Goal: Communication & Community: Answer question/provide support

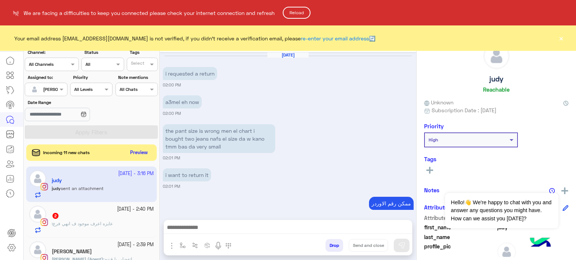
scroll to position [192, 0]
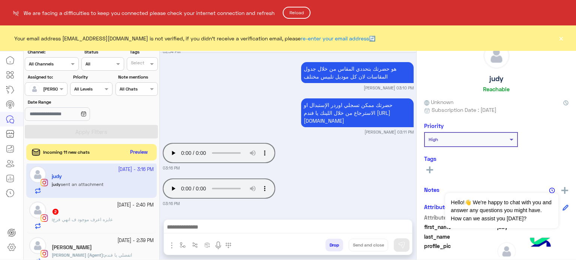
click at [304, 13] on button "Reload" at bounding box center [297, 13] width 28 height 12
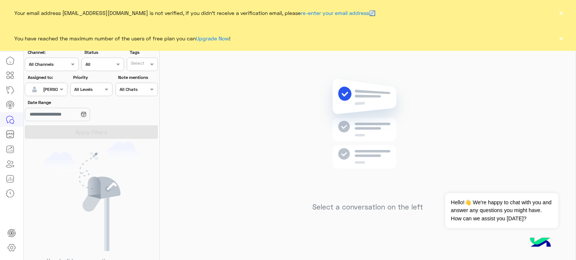
click at [51, 90] on div at bounding box center [46, 88] width 42 height 7
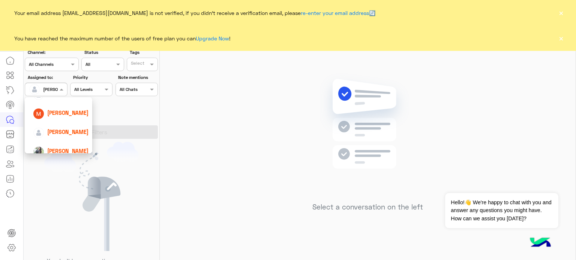
scroll to position [86, 0]
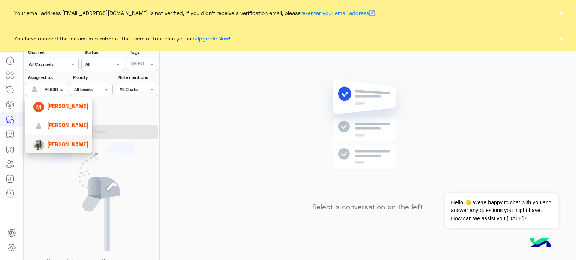
click at [68, 141] on span "[PERSON_NAME]" at bounding box center [67, 144] width 41 height 6
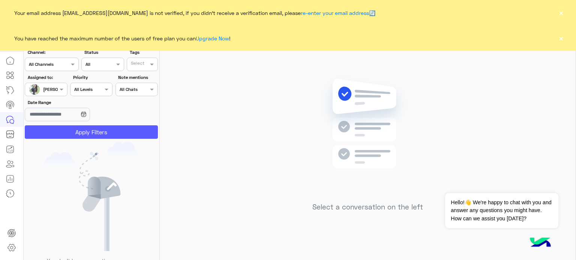
click at [101, 133] on button "Apply Filters" at bounding box center [91, 132] width 133 height 13
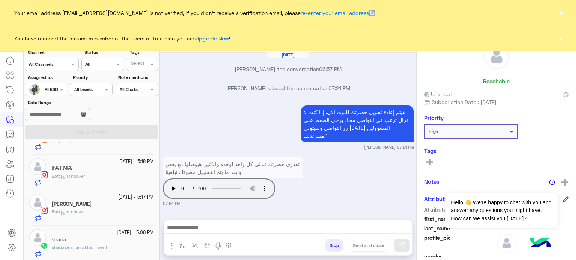
scroll to position [252, 0]
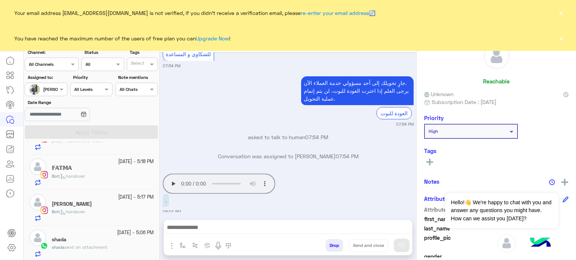
click at [103, 247] on span "sent an attachment" at bounding box center [85, 248] width 43 height 6
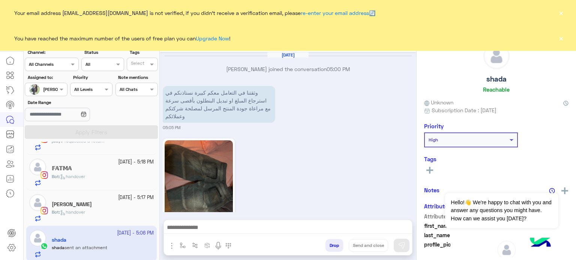
scroll to position [293, 0]
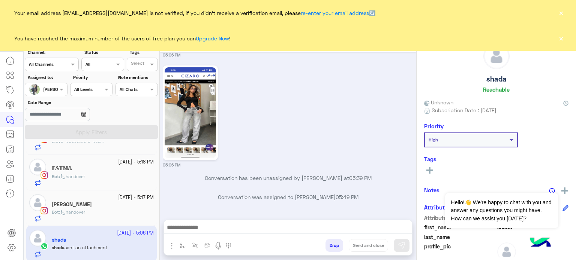
drag, startPoint x: 417, startPoint y: 204, endPoint x: 411, endPoint y: 189, distance: 16.8
click at [411, 189] on mat-drawer-container "[PERSON_NAME] Human Handover [DATE] [PERSON_NAME] joined the conversation 05:00…" at bounding box center [368, 145] width 416 height 236
click at [411, 189] on div "[DATE] [PERSON_NAME] joined the conversation 05:00 PM وثقتنا في التعامل معكم كب…" at bounding box center [288, 132] width 256 height 160
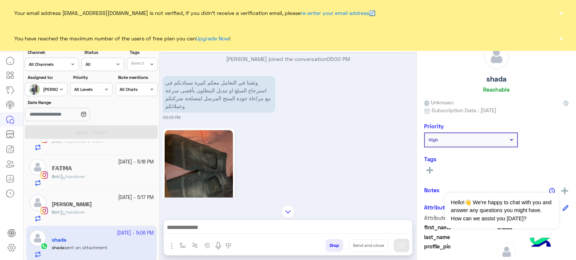
scroll to position [8, 0]
click at [560, 39] on button "×" at bounding box center [560, 37] width 7 height 7
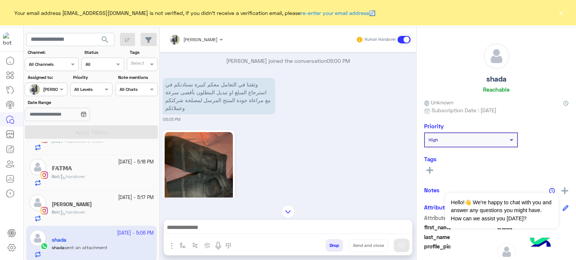
click at [561, 10] on button "×" at bounding box center [560, 12] width 7 height 7
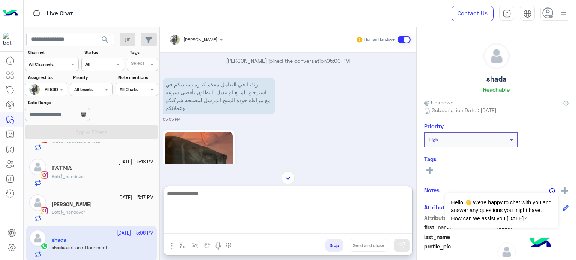
click at [232, 226] on textarea at bounding box center [288, 211] width 248 height 45
type textarea "*"
type textarea "**********"
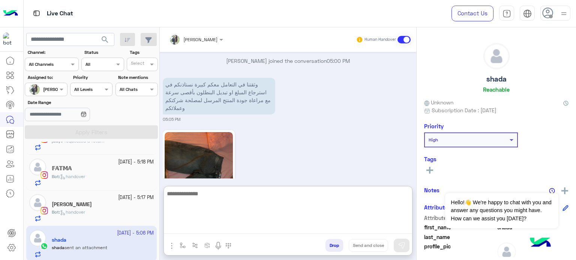
scroll to position [356, 0]
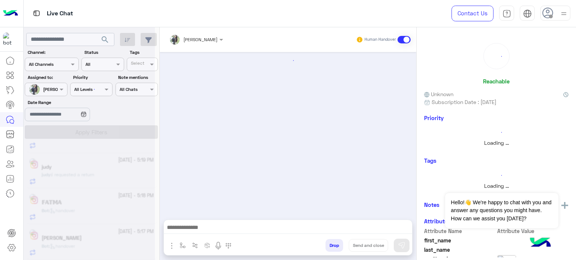
click at [49, 86] on div at bounding box center [89, 133] width 131 height 260
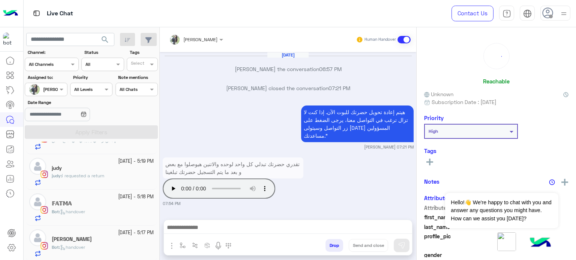
scroll to position [252, 0]
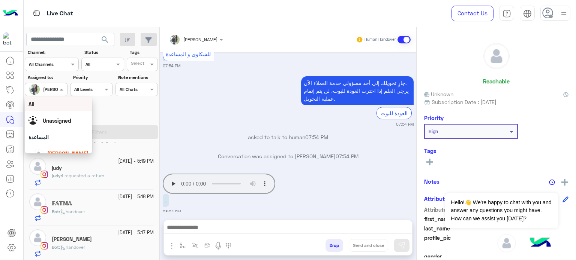
click at [51, 88] on div at bounding box center [46, 88] width 42 height 7
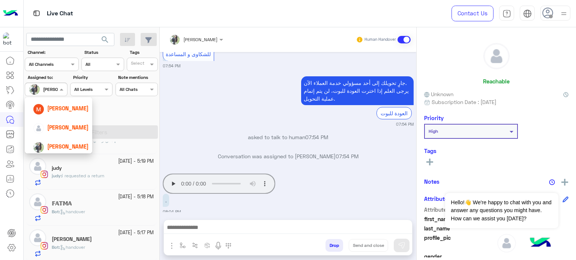
scroll to position [86, 0]
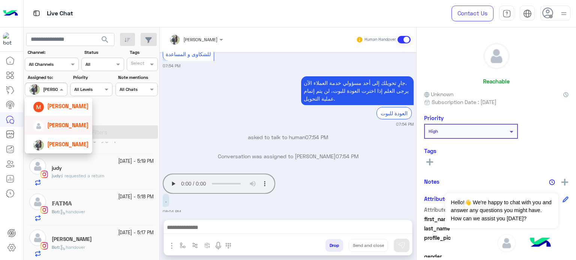
click at [69, 126] on span "[PERSON_NAME]" at bounding box center [67, 125] width 41 height 6
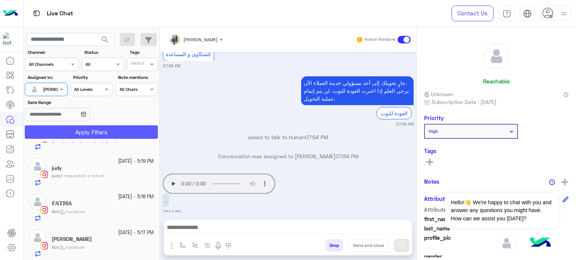
click at [94, 132] on button "Apply Filters" at bounding box center [91, 132] width 133 height 13
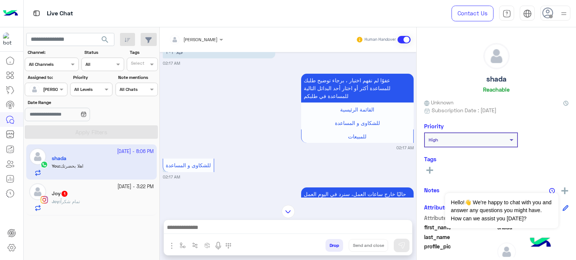
scroll to position [27, 0]
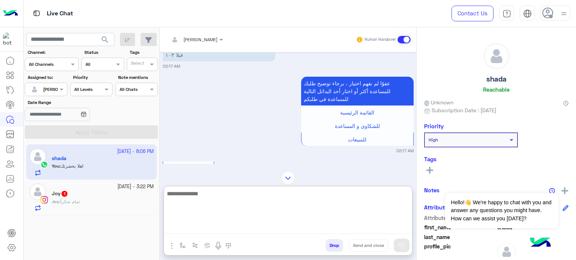
click at [220, 227] on textarea at bounding box center [288, 211] width 248 height 45
type textarea "**********"
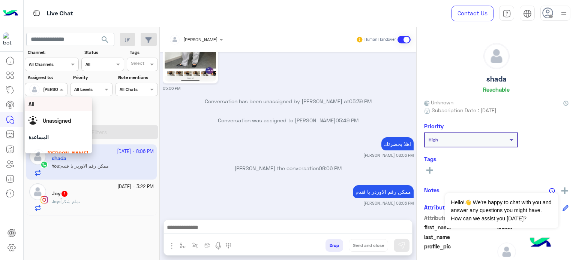
scroll to position [1312, 0]
click at [41, 86] on input "text" at bounding box center [37, 88] width 17 height 7
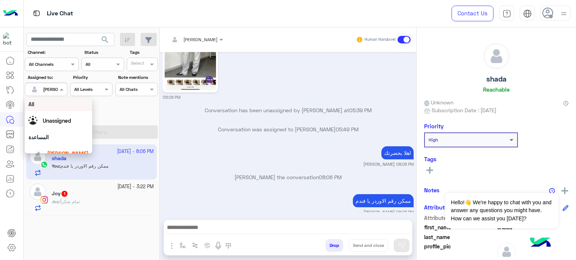
scroll to position [86, 0]
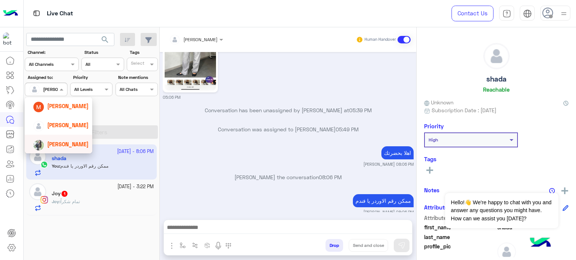
click at [78, 147] on span "[PERSON_NAME]" at bounding box center [67, 144] width 41 height 6
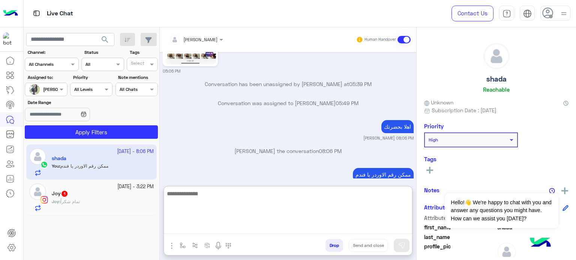
click at [200, 228] on textarea at bounding box center [288, 211] width 248 height 45
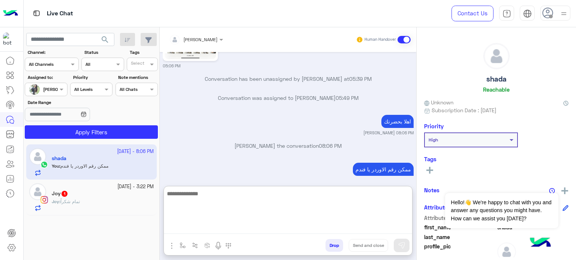
scroll to position [1346, 0]
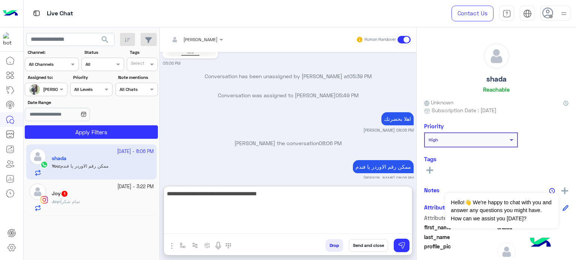
type textarea "**********"
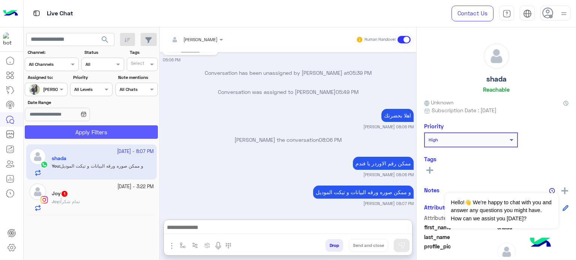
click at [129, 133] on button "Apply Filters" at bounding box center [91, 132] width 133 height 13
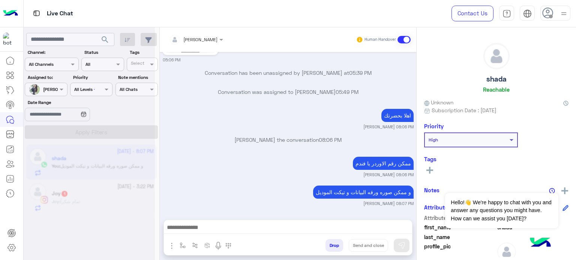
scroll to position [1341, 0]
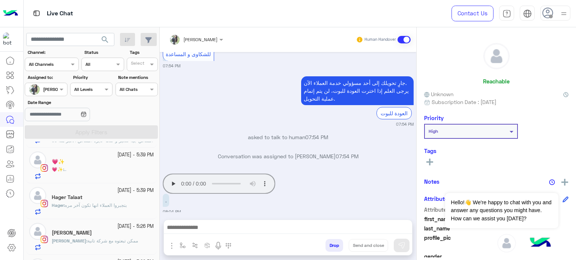
scroll to position [522, 0]
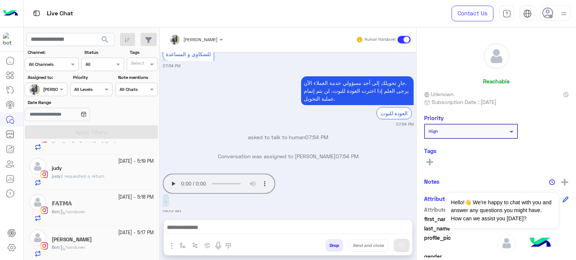
click at [114, 237] on div "[PERSON_NAME]" at bounding box center [103, 241] width 102 height 8
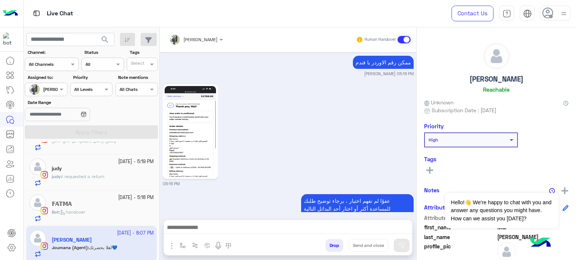
scroll to position [748, 0]
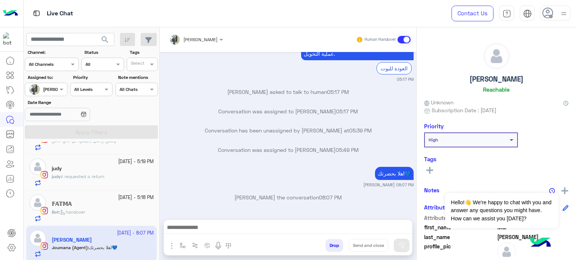
click at [201, 121] on div "[DATE] العودة للبوت 04:38 PM [PERSON_NAME] left the conversation 04:38 PM للشكا…" at bounding box center [288, 132] width 256 height 160
click at [116, 207] on div "𝔽𝔸𝕋𝕄𝔸" at bounding box center [103, 205] width 102 height 8
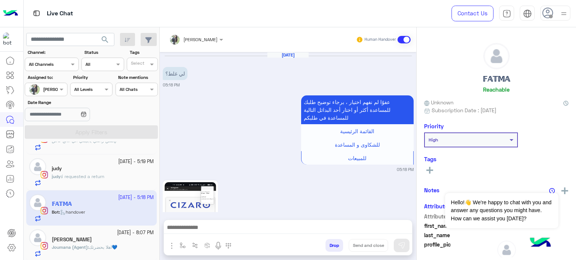
scroll to position [325, 0]
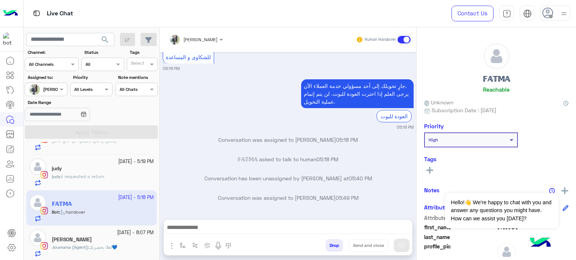
click at [94, 172] on div "judy" at bounding box center [103, 170] width 102 height 8
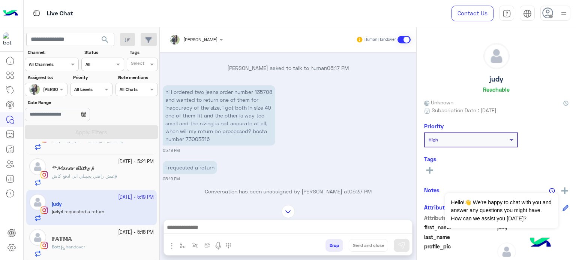
scroll to position [523, 0]
drag, startPoint x: 163, startPoint y: 98, endPoint x: 181, endPoint y: 97, distance: 18.8
click at [181, 97] on p "hi i ordered two jeans order number 135708 and wanted to return one of them for…" at bounding box center [219, 115] width 112 height 60
copy p "135708"
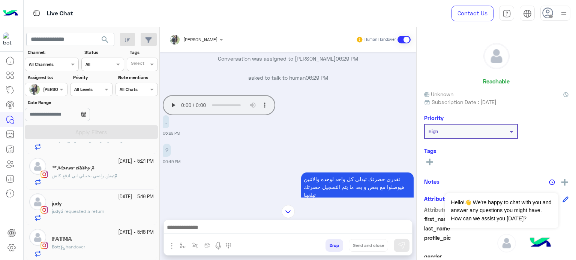
scroll to position [401, 0]
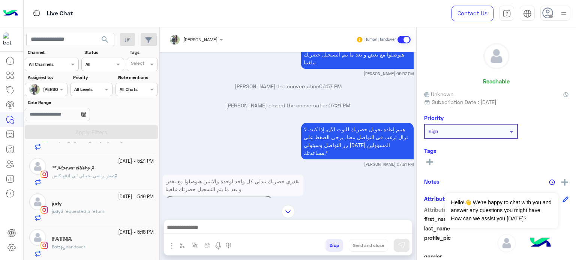
click at [99, 202] on div "judy" at bounding box center [103, 205] width 102 height 8
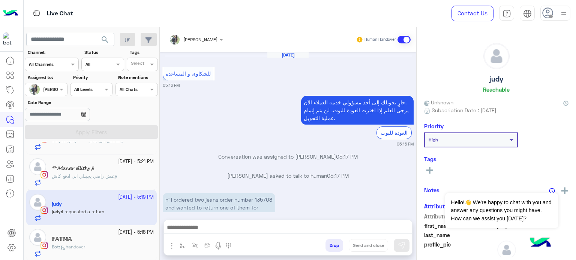
scroll to position [160, 0]
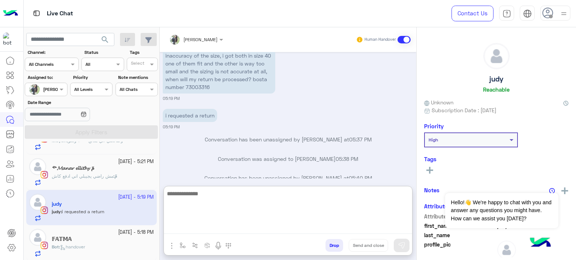
click at [237, 230] on textarea at bounding box center [288, 211] width 248 height 45
type textarea "**********"
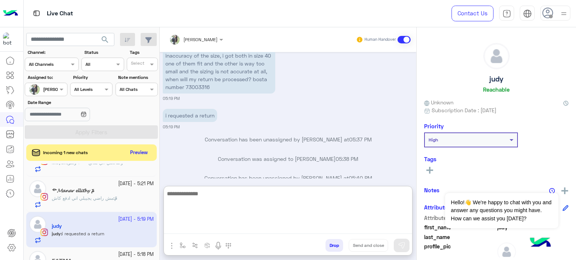
scroll to position [230, 0]
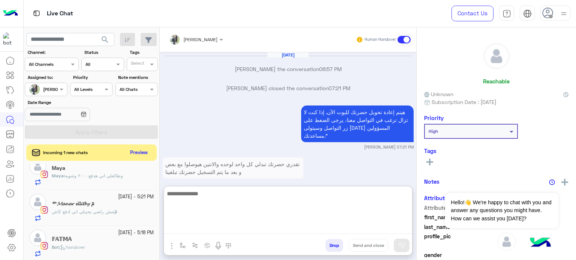
scroll to position [286, 0]
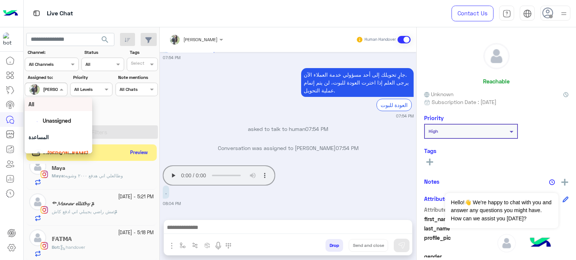
click at [54, 88] on div at bounding box center [46, 88] width 42 height 7
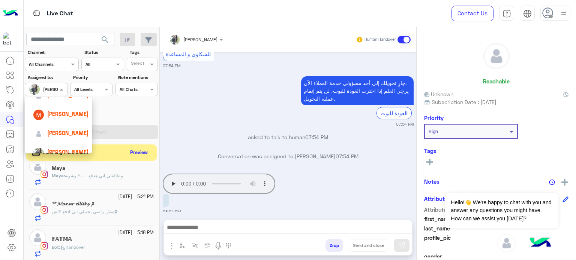
scroll to position [86, 0]
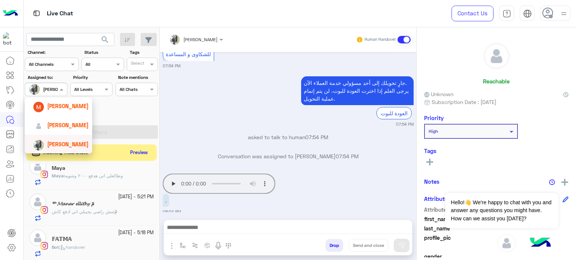
click at [75, 145] on span "[PERSON_NAME]" at bounding box center [67, 144] width 41 height 6
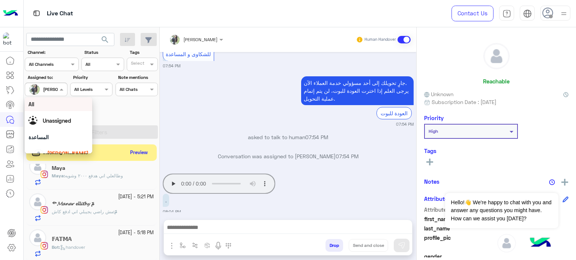
click at [52, 90] on div at bounding box center [46, 88] width 42 height 7
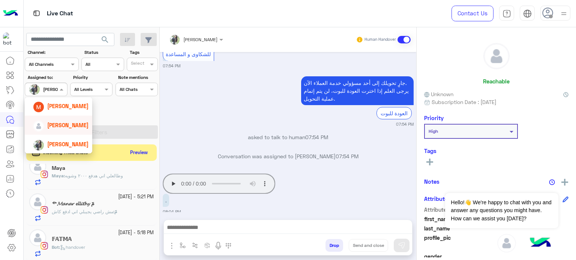
click at [66, 124] on span "[PERSON_NAME]" at bounding box center [67, 125] width 41 height 6
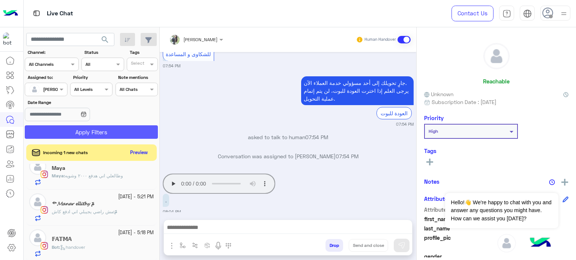
click at [93, 133] on button "Apply Filters" at bounding box center [91, 132] width 133 height 13
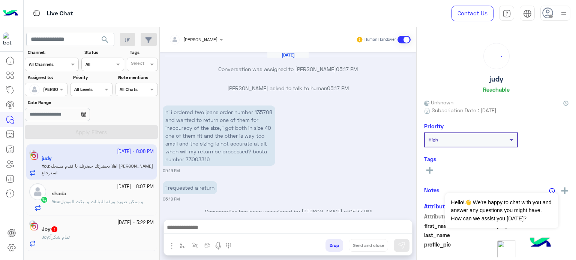
scroll to position [128, 0]
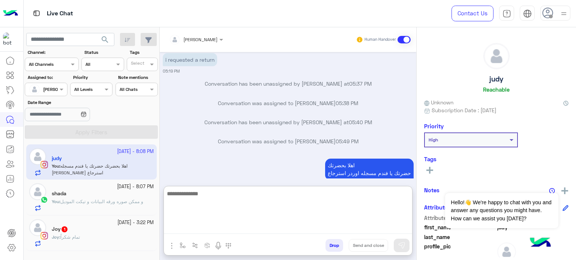
click at [192, 230] on textarea at bounding box center [288, 211] width 248 height 45
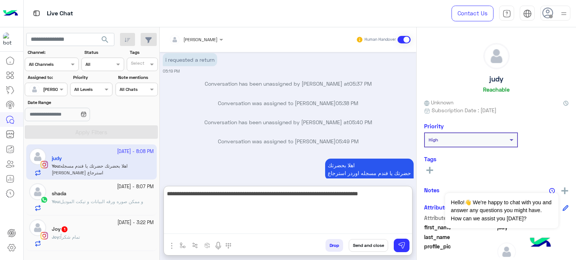
type textarea "**********"
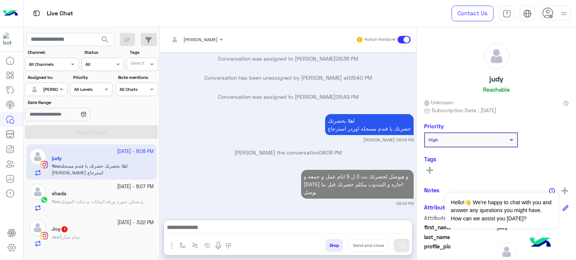
scroll to position [181, 0]
click at [105, 237] on div "Joy : تمام شكراً" at bounding box center [103, 240] width 102 height 13
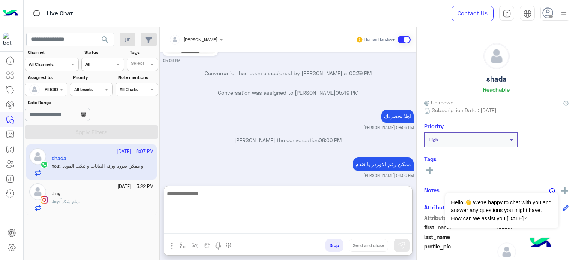
scroll to position [667, 0]
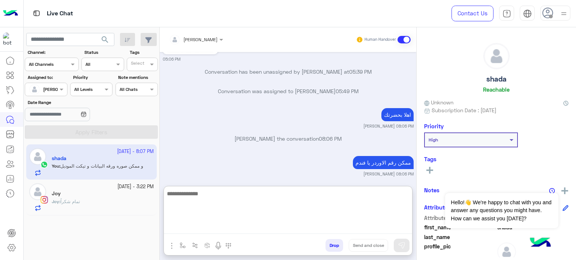
click at [227, 226] on textarea at bounding box center [288, 211] width 248 height 45
type textarea "**********"
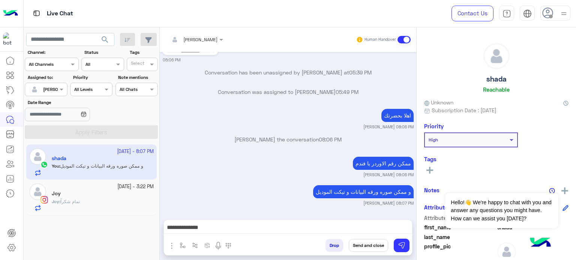
scroll to position [666, 0]
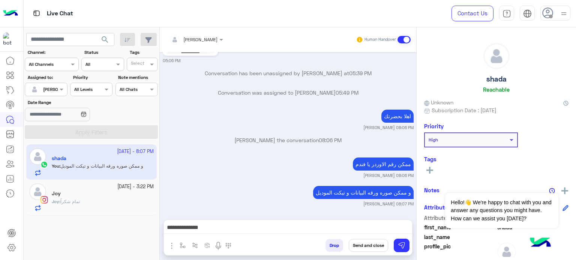
click at [86, 201] on div "Joy : تمام شكراً" at bounding box center [103, 205] width 102 height 13
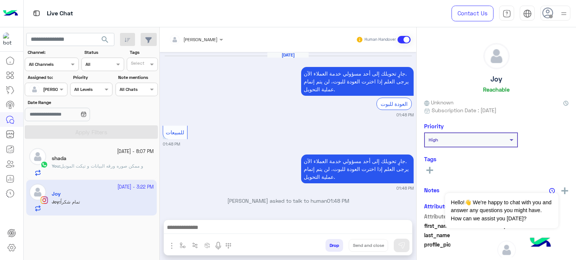
scroll to position [155, 0]
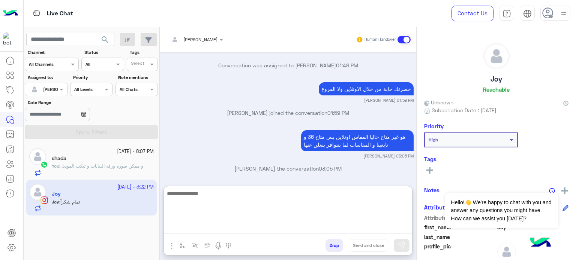
click at [246, 229] on textarea at bounding box center [288, 211] width 248 height 45
type textarea "**********"
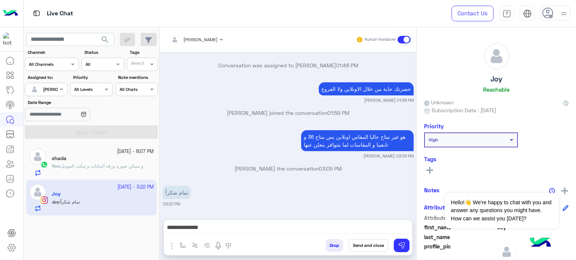
click at [363, 249] on button "Send and close" at bounding box center [368, 245] width 39 height 13
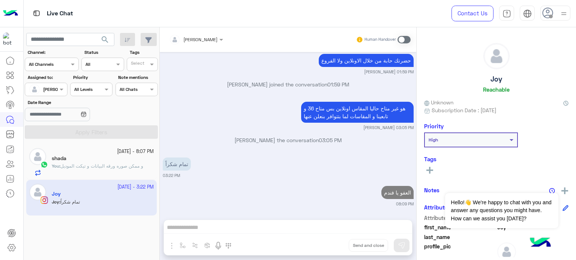
scroll to position [203, 0]
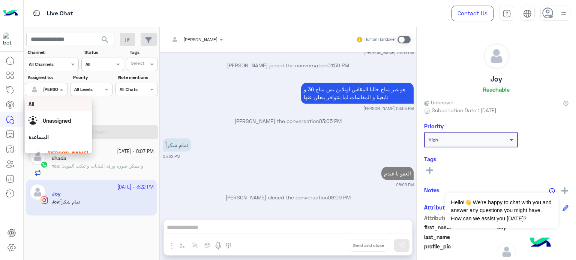
click at [52, 91] on div at bounding box center [46, 88] width 42 height 7
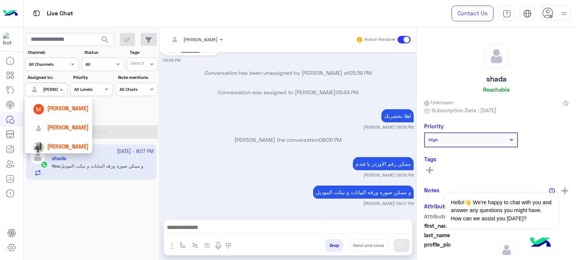
scroll to position [86, 0]
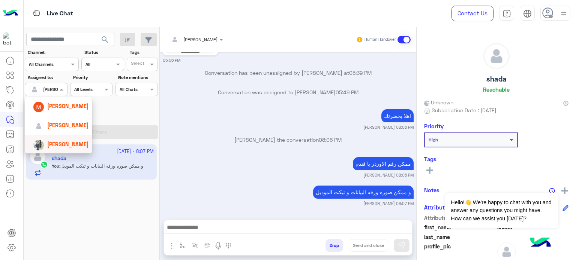
click at [75, 141] on span "[PERSON_NAME]" at bounding box center [67, 144] width 41 height 6
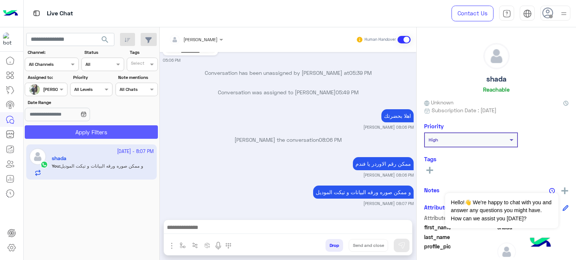
click at [91, 132] on button "Apply Filters" at bounding box center [91, 132] width 133 height 13
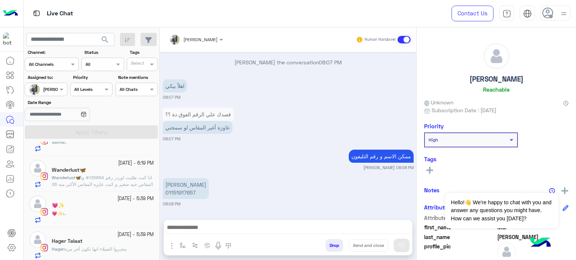
scroll to position [487, 0]
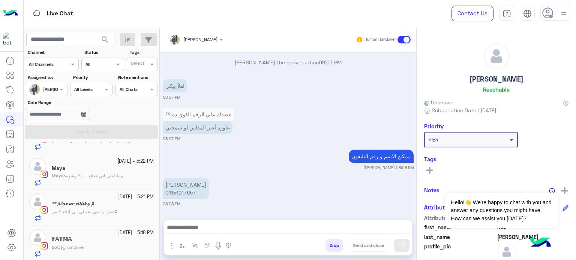
click at [111, 245] on div "Bot : handover" at bounding box center [103, 250] width 102 height 13
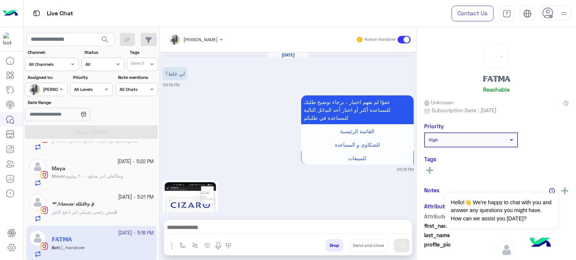
scroll to position [325, 0]
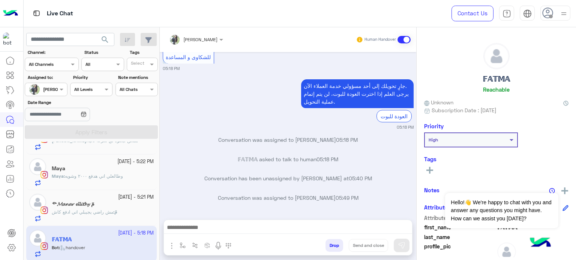
click at [112, 206] on div "مَٓ 𝓜𝓪𝓷𝓪𝓻 𝓮𝓵𝓵𝓲𝓽𝓱𝔂༺" at bounding box center [103, 205] width 102 height 8
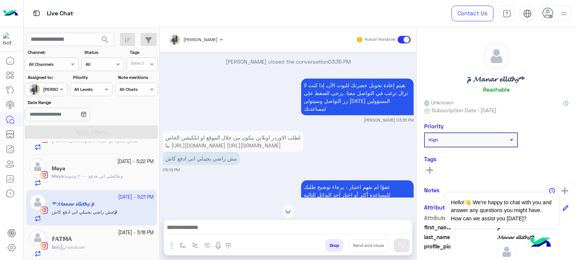
scroll to position [202, 0]
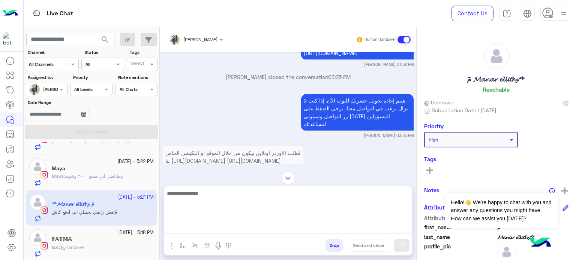
click at [230, 232] on textarea at bounding box center [288, 211] width 248 height 45
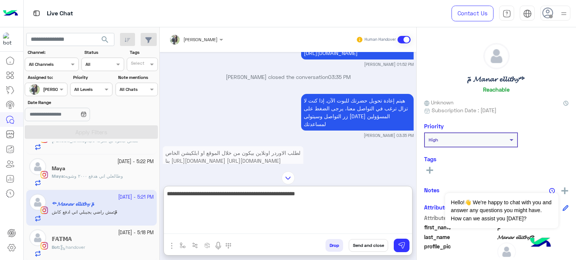
type textarea "**********"
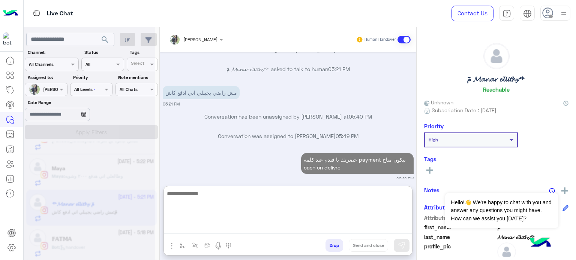
scroll to position [862, 0]
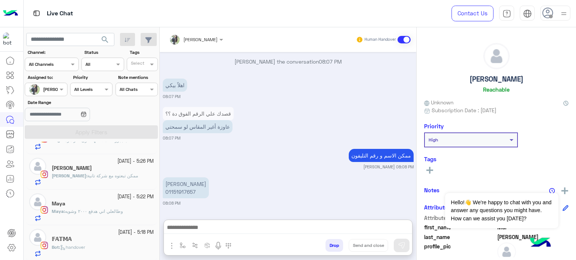
scroll to position [126, 0]
click at [127, 211] on div "Maya : وطالعلي اني هدفع ٢٠٠٠ وشويه" at bounding box center [103, 214] width 102 height 13
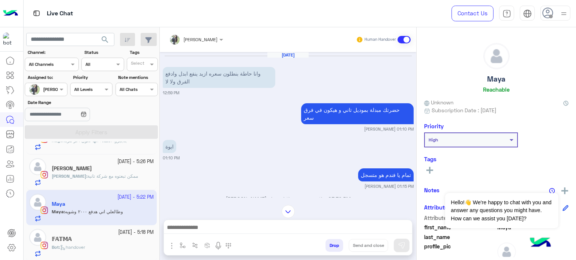
scroll to position [303, 0]
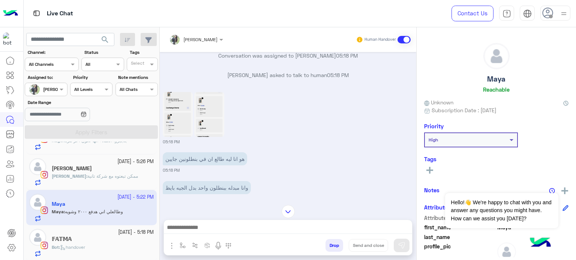
click at [211, 105] on img at bounding box center [209, 114] width 30 height 45
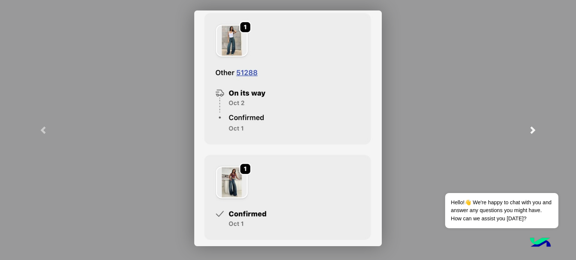
click at [532, 128] on span at bounding box center [532, 130] width 7 height 7
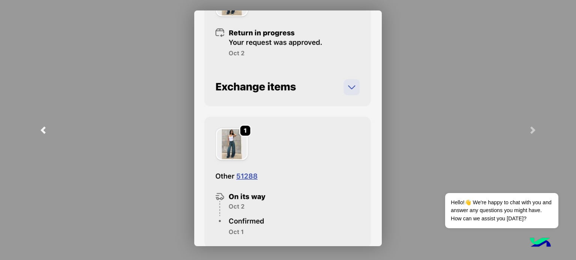
click at [44, 127] on span at bounding box center [42, 130] width 7 height 7
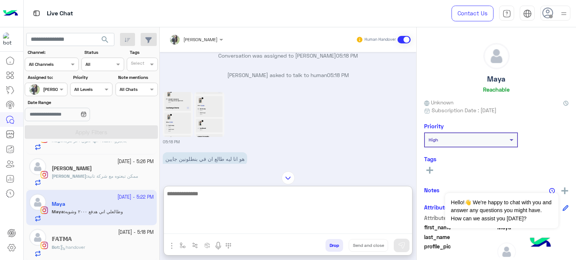
click at [216, 227] on textarea at bounding box center [288, 211] width 248 height 45
type textarea "*"
type textarea "**********"
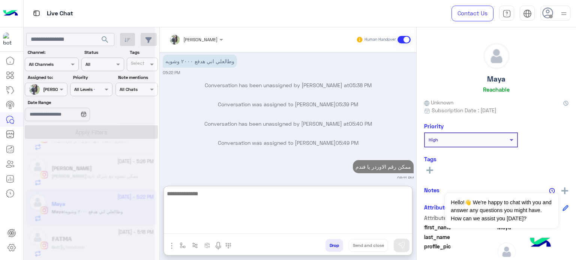
scroll to position [523, 0]
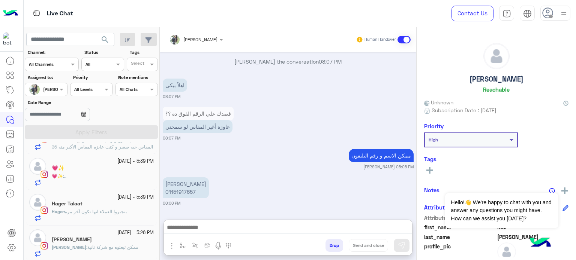
scroll to position [129, 0]
click at [122, 242] on div "[PERSON_NAME]" at bounding box center [103, 241] width 102 height 8
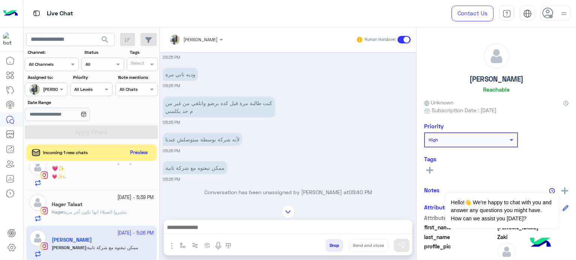
scroll to position [189, 0]
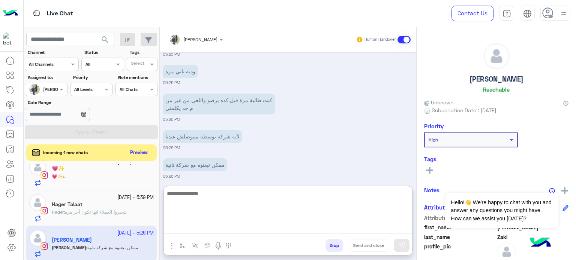
click at [265, 230] on textarea at bounding box center [288, 211] width 248 height 45
type textarea "**********"
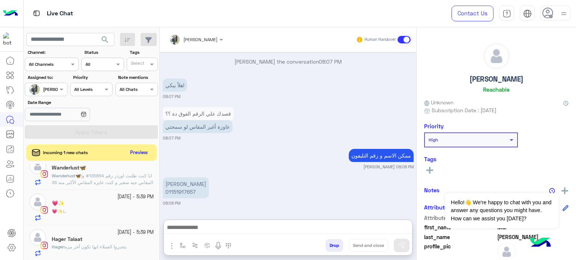
scroll to position [129, 0]
click at [121, 244] on p "Hager : بتجبروا العملاء انها تكون آخر مره" at bounding box center [89, 247] width 75 height 7
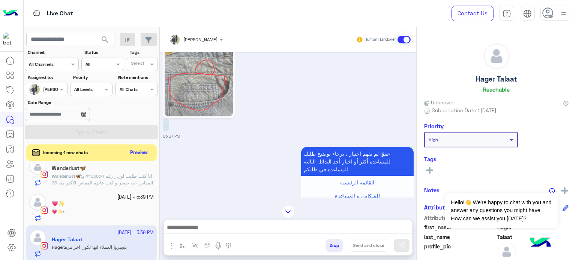
scroll to position [250, 0]
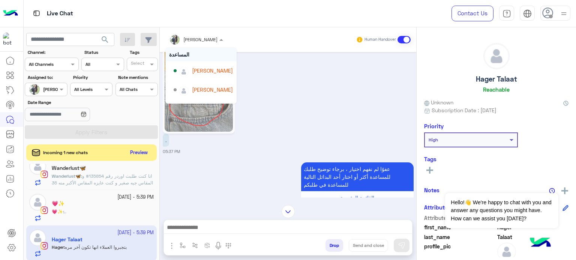
click at [208, 38] on div at bounding box center [195, 38] width 61 height 7
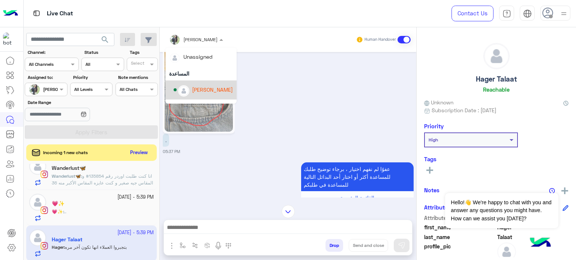
click at [210, 91] on div "[PERSON_NAME]" at bounding box center [212, 90] width 41 height 8
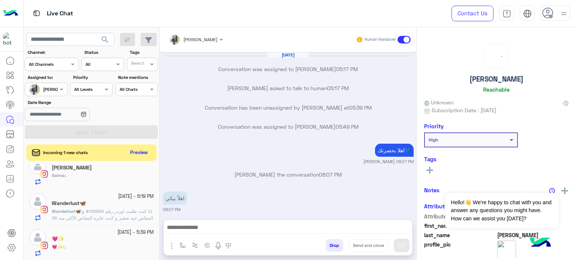
scroll to position [112, 0]
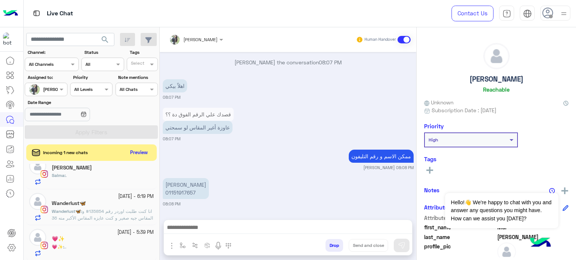
click at [93, 248] on div "💗✨ : .." at bounding box center [103, 250] width 102 height 13
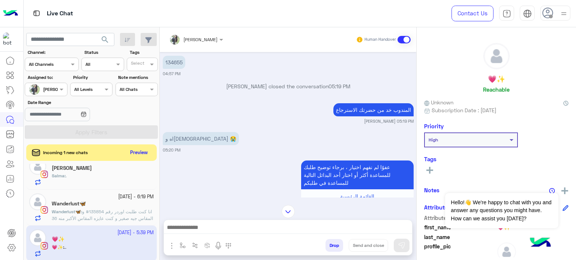
scroll to position [306, 0]
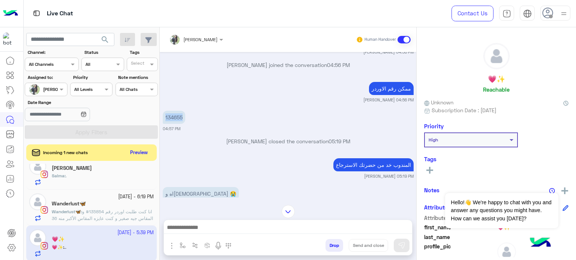
drag, startPoint x: 183, startPoint y: 117, endPoint x: 164, endPoint y: 116, distance: 18.4
click at [164, 116] on p "134655" at bounding box center [174, 117] width 22 height 13
copy p "134655"
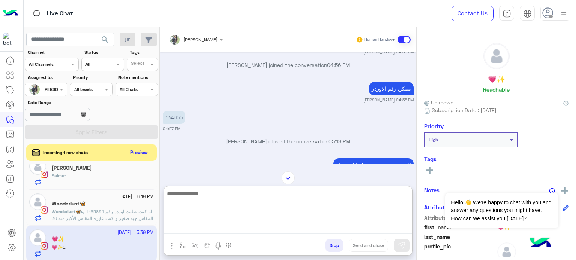
click at [220, 228] on textarea at bounding box center [288, 211] width 248 height 45
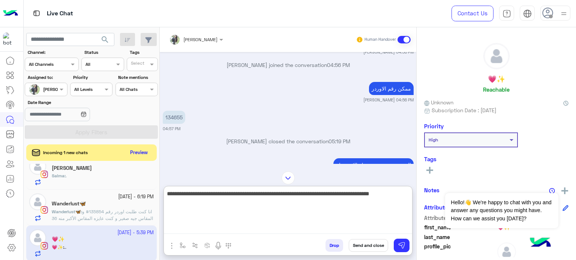
type textarea "**********"
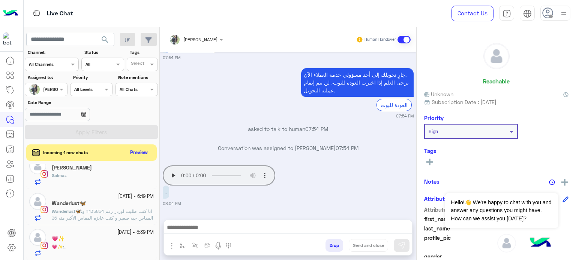
scroll to position [265, 0]
click at [130, 244] on div "💗✨ : .." at bounding box center [103, 250] width 102 height 13
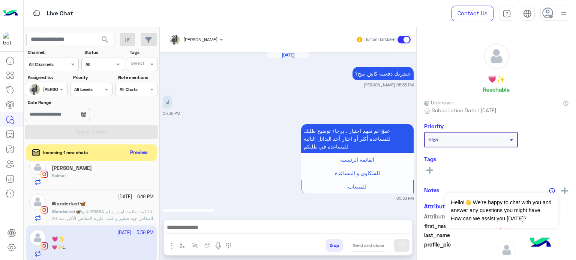
scroll to position [201, 0]
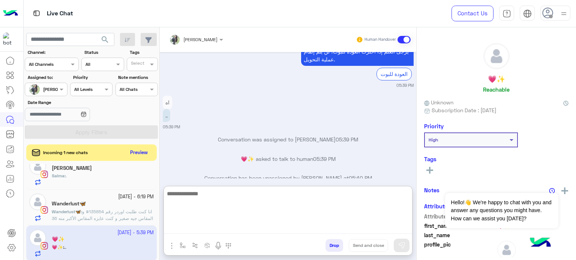
click at [250, 227] on textarea at bounding box center [288, 211] width 248 height 45
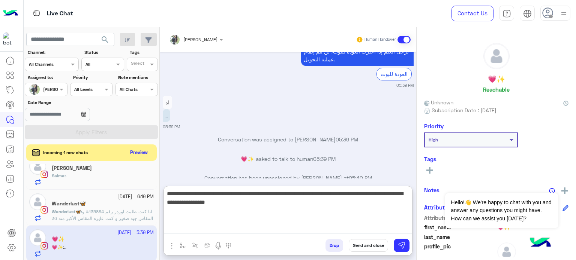
type textarea "**********"
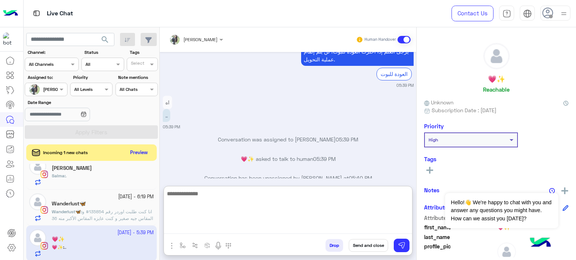
scroll to position [279, 0]
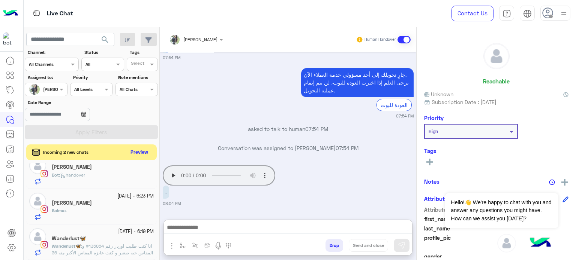
scroll to position [259, 0]
click at [138, 152] on button "Preview" at bounding box center [139, 153] width 23 height 10
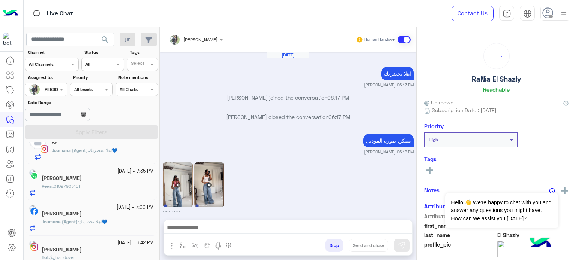
scroll to position [259, 0]
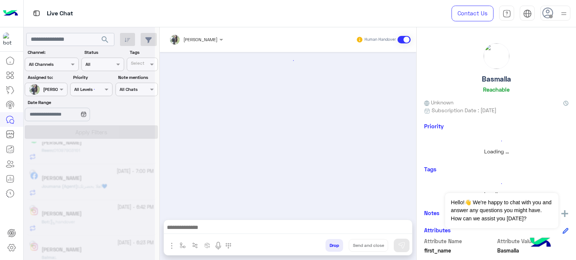
click at [159, 214] on div "search Channel: Channel All Channels Status Channel All Tags Select Assigned to…" at bounding box center [92, 145] width 136 height 236
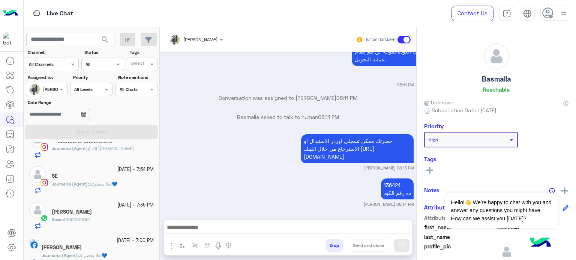
scroll to position [344, 0]
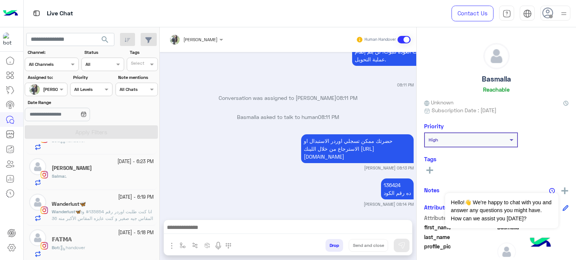
click at [121, 227] on div "[DATE] - 5:18 PM 𝔽𝔸𝕋𝕄𝔸 Bot : handover" at bounding box center [91, 244] width 130 height 36
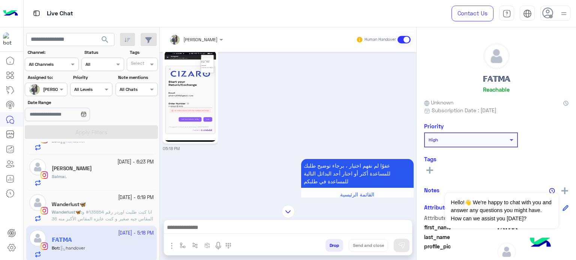
scroll to position [132, 0]
click at [204, 91] on img at bounding box center [190, 96] width 51 height 91
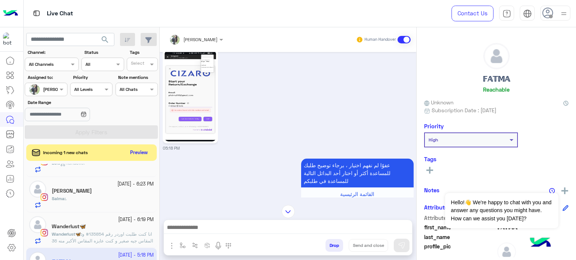
scroll to position [344, 0]
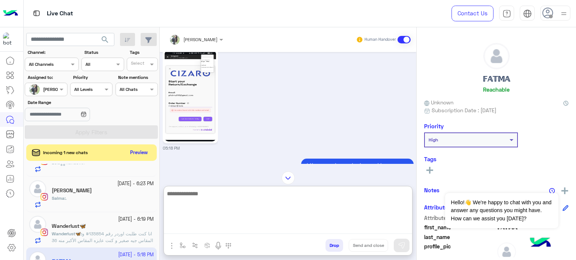
click at [224, 230] on textarea at bounding box center [288, 211] width 248 height 45
type textarea "*"
type textarea "**********"
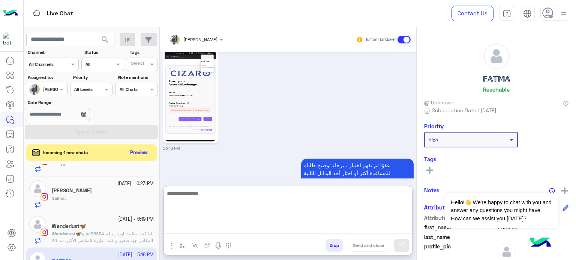
scroll to position [388, 0]
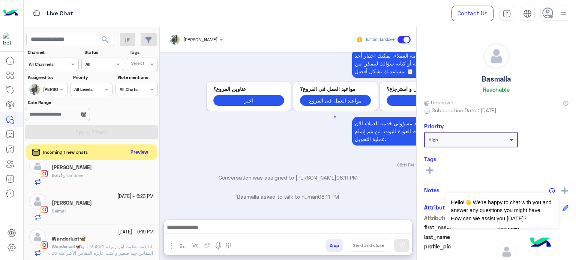
scroll to position [294, 0]
click at [145, 153] on button "Preview" at bounding box center [139, 153] width 23 height 10
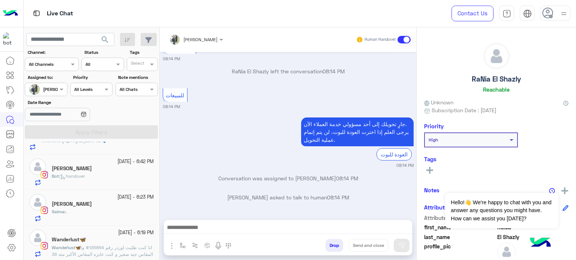
scroll to position [344, 0]
